Goal: Find specific page/section: Find specific page/section

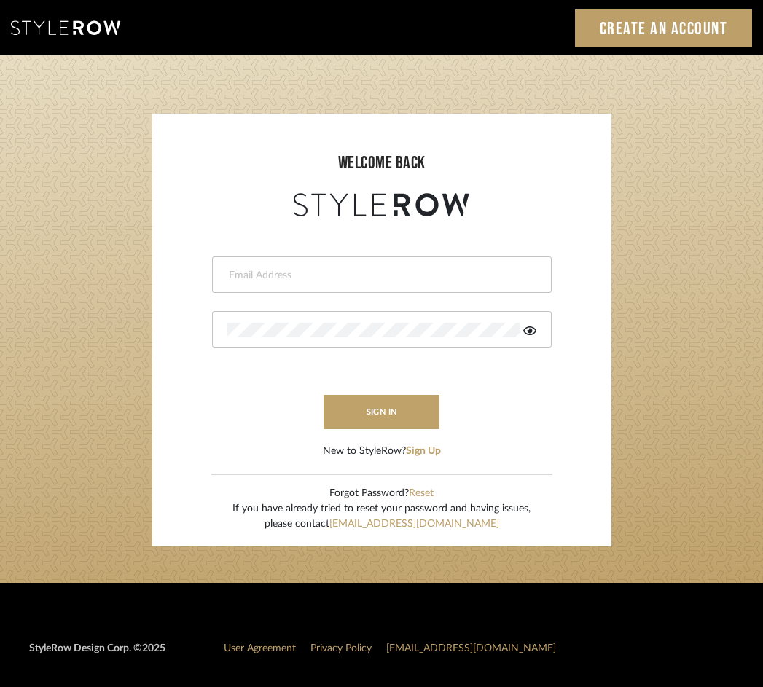
click at [267, 290] on div at bounding box center [382, 275] width 340 height 36
type input "eknight963@gmail.com"
click at [362, 407] on button "sign in" at bounding box center [382, 412] width 117 height 34
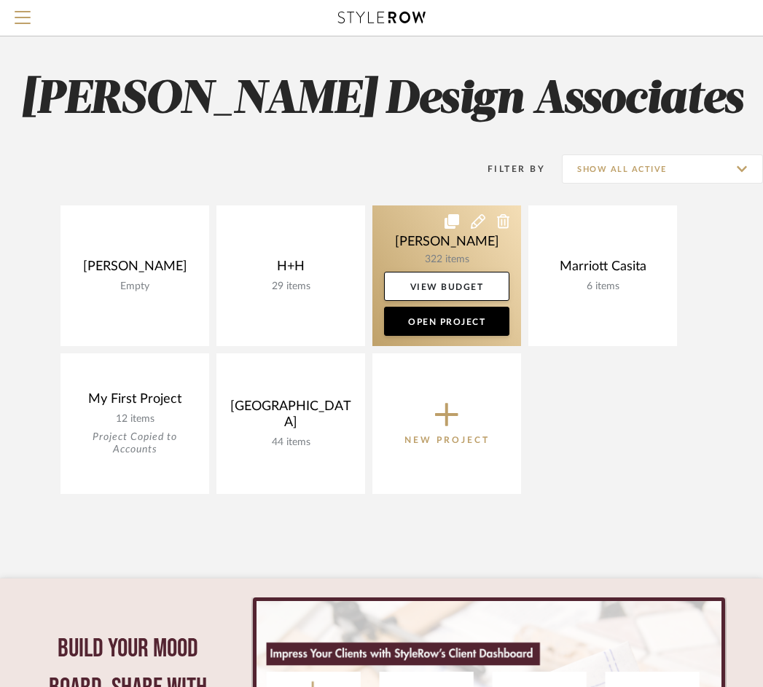
click at [413, 242] on link at bounding box center [446, 276] width 149 height 141
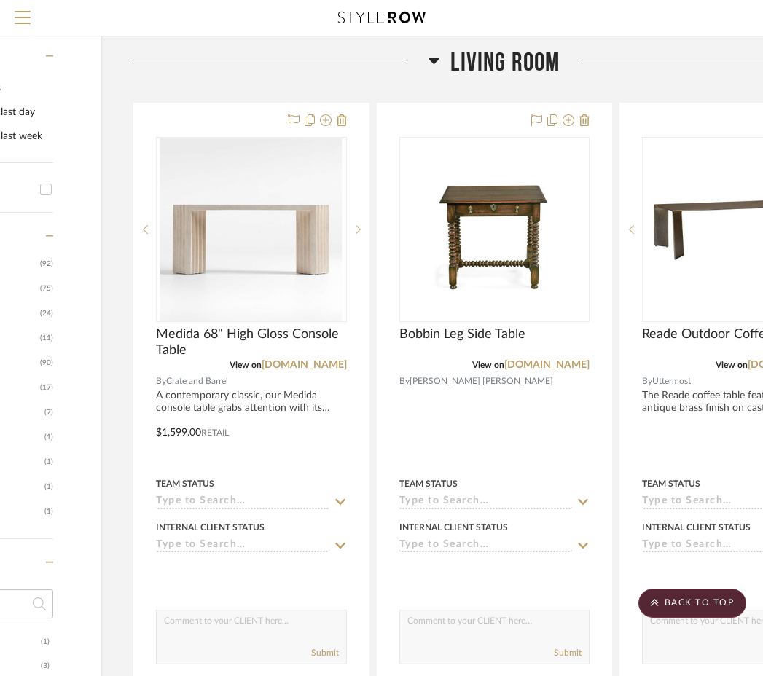
scroll to position [518, 286]
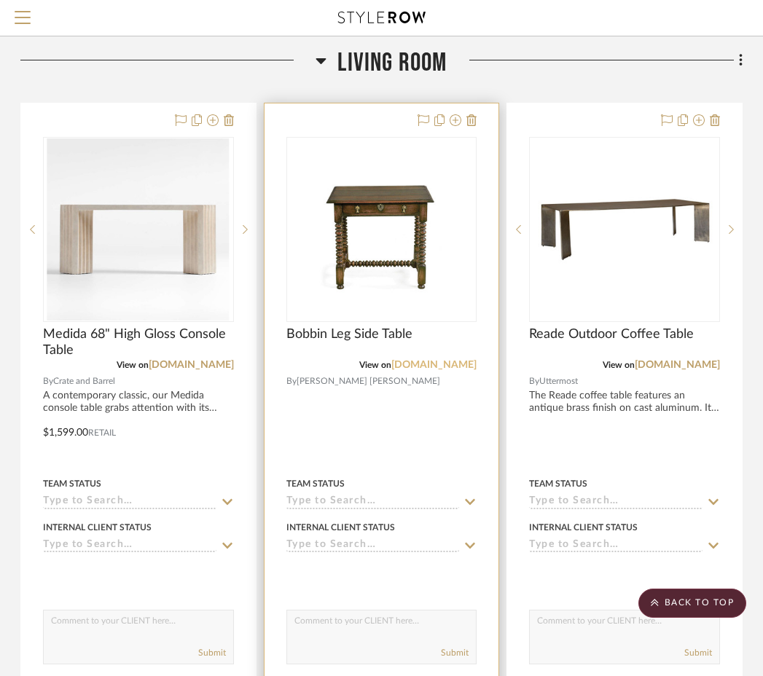
click at [423, 367] on link "[DOMAIN_NAME]" at bounding box center [433, 365] width 85 height 10
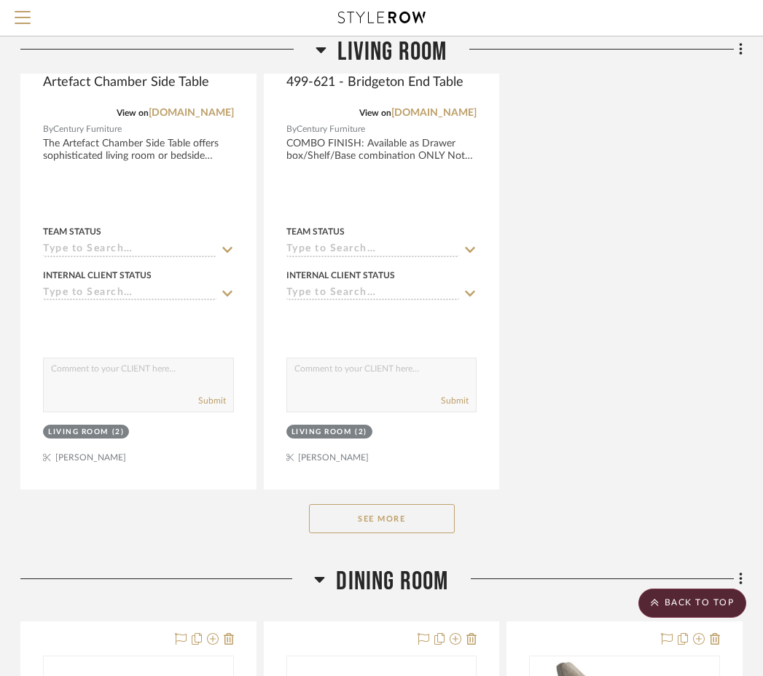
scroll to position [2088, 286]
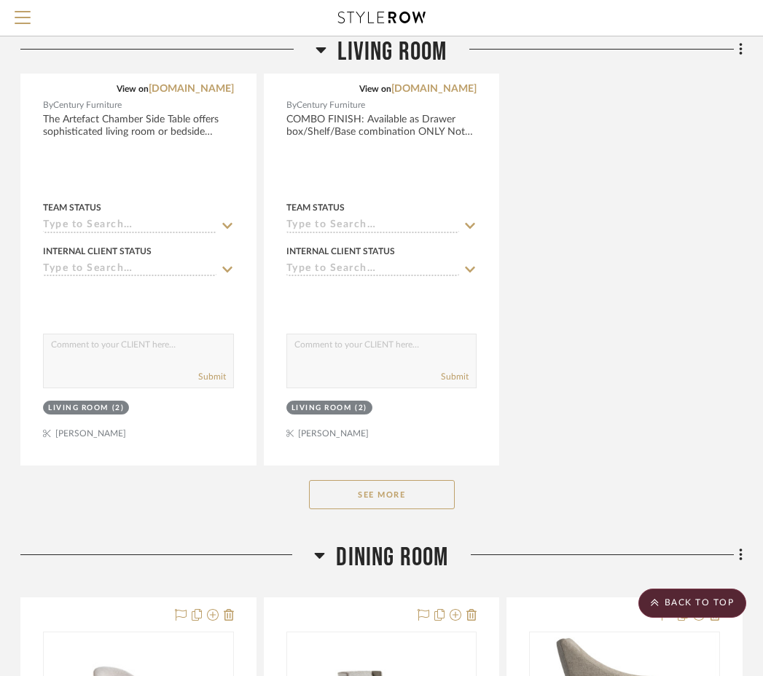
click at [413, 502] on button "See More" at bounding box center [382, 494] width 146 height 29
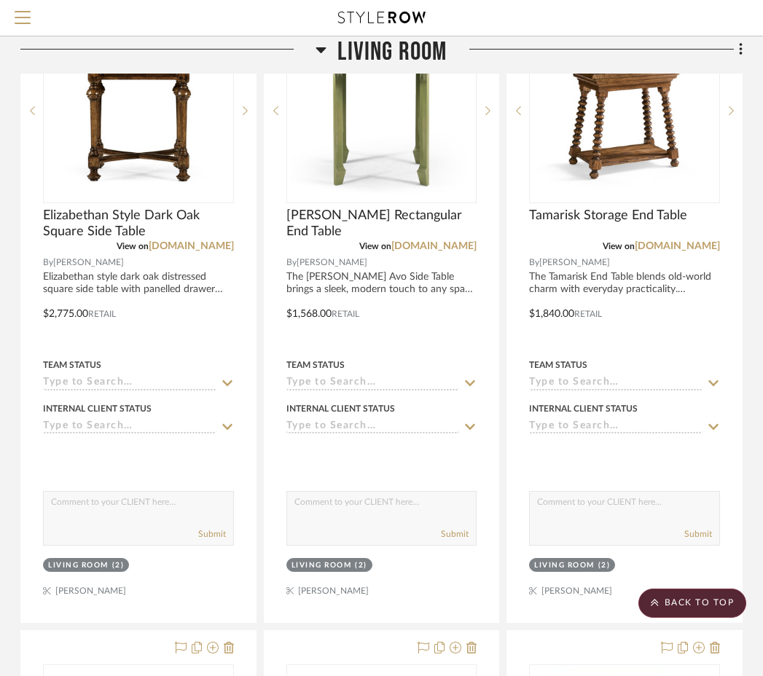
scroll to position [2576, 286]
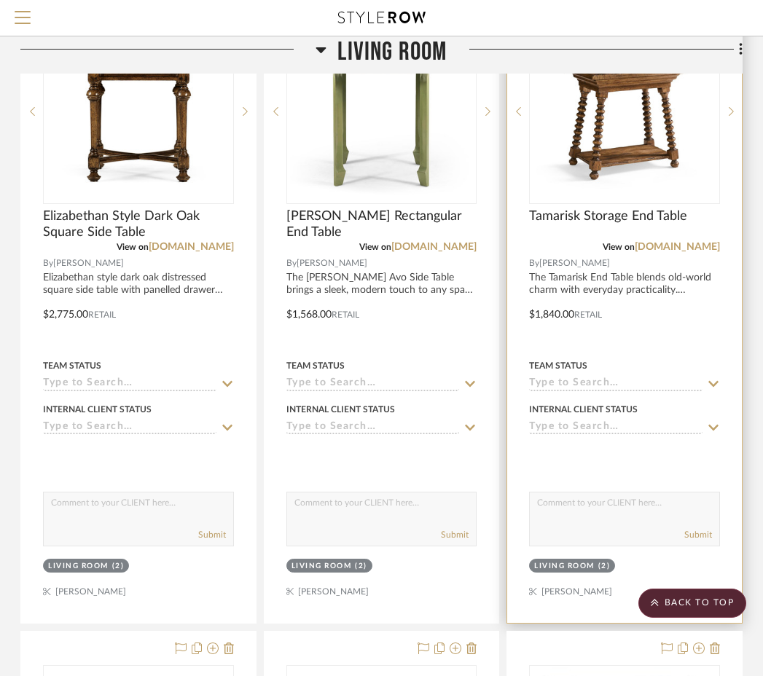
click at [659, 251] on div "View on [DOMAIN_NAME]" at bounding box center [624, 247] width 191 height 13
click at [651, 247] on link "[DOMAIN_NAME]" at bounding box center [677, 247] width 85 height 10
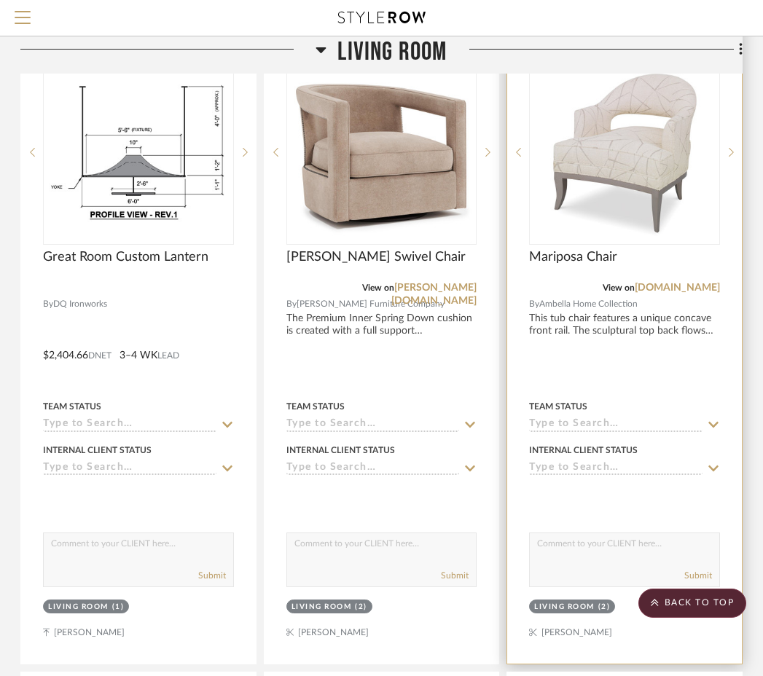
scroll to position [5122, 286]
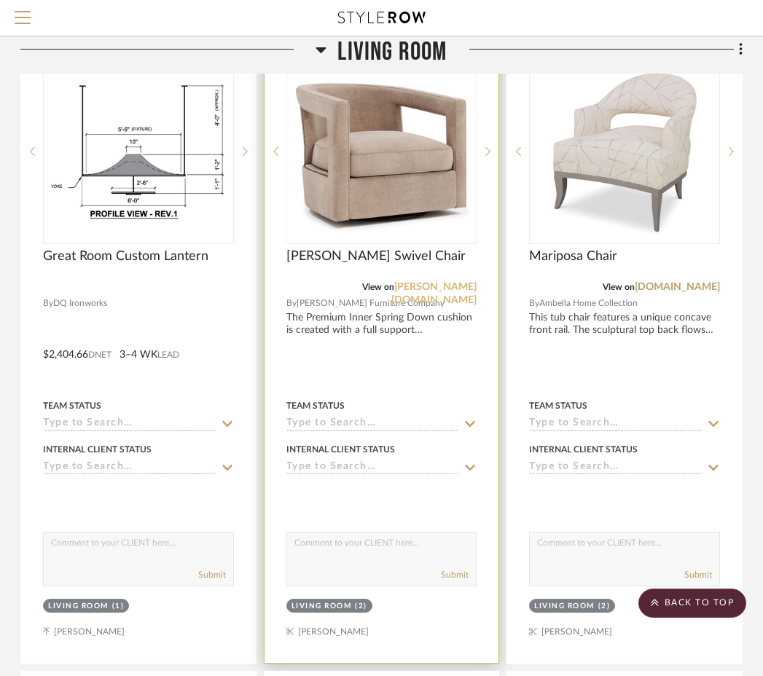
click at [459, 282] on link "[PERSON_NAME][DOMAIN_NAME]" at bounding box center [433, 293] width 85 height 23
